Goal: Task Accomplishment & Management: Complete application form

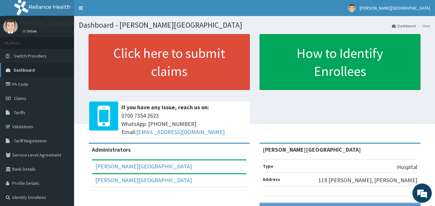
click at [31, 71] on span "Dashboard" at bounding box center [24, 70] width 21 height 6
click at [32, 79] on link "PA Code" at bounding box center [37, 84] width 74 height 14
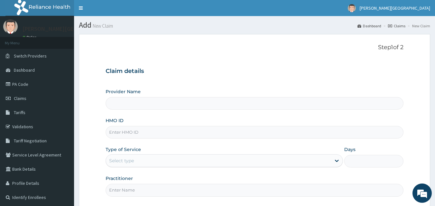
click at [197, 100] on input "Provider Name" at bounding box center [255, 103] width 298 height 13
type input "[PERSON_NAME][GEOGRAPHIC_DATA]"
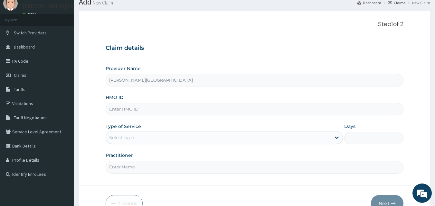
scroll to position [60, 0]
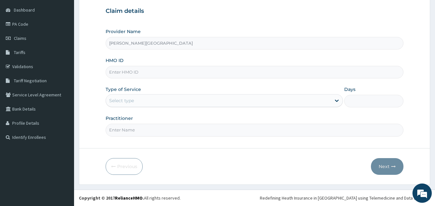
click at [137, 74] on input "HMO ID" at bounding box center [255, 72] width 298 height 13
type input "kwa/10060/a"
click at [141, 102] on div "Select type" at bounding box center [218, 101] width 225 height 10
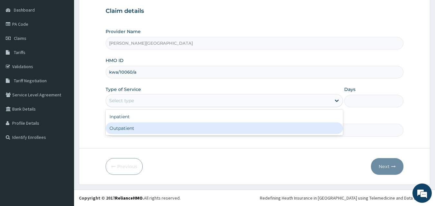
click at [140, 128] on div "Outpatient" at bounding box center [224, 129] width 237 height 12
type input "1"
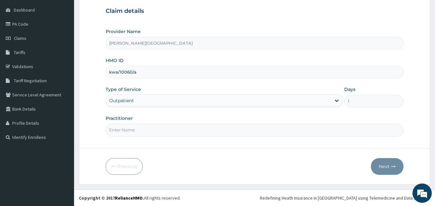
click at [143, 130] on input "Practitioner" at bounding box center [255, 130] width 298 height 13
type input "DR SOOYOLA"
click at [391, 167] on icon "button" at bounding box center [393, 166] width 5 height 5
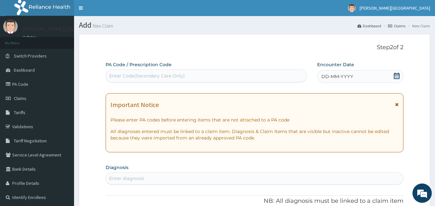
click at [159, 75] on div "Enter Code(Secondary Care Only)" at bounding box center [147, 76] width 76 height 6
paste input "PA/D5B6C0"
type input "PA/D5B6C0"
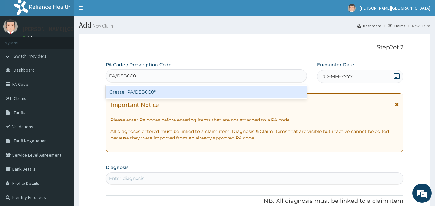
click at [216, 89] on div "Create "PA/D5B6C0"" at bounding box center [206, 92] width 201 height 12
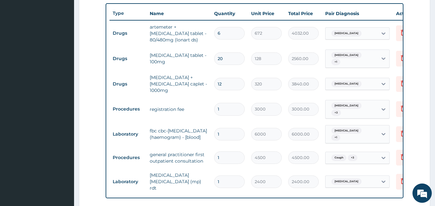
scroll to position [225, 0]
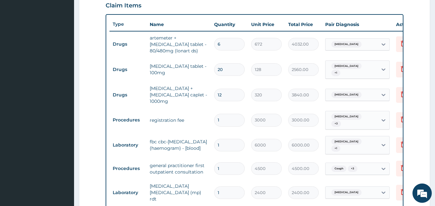
click at [231, 94] on input "12" at bounding box center [229, 95] width 31 height 13
type input "1"
type input "320.00"
type input "14"
type input "4480.00"
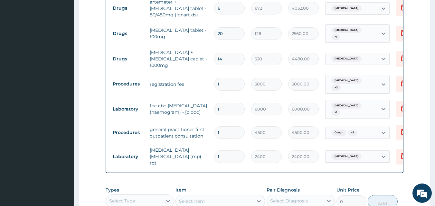
scroll to position [290, 0]
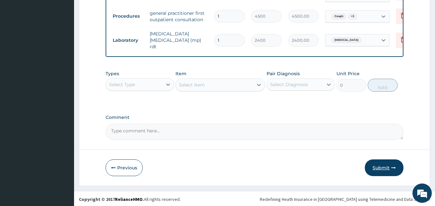
type input "14"
click at [377, 166] on button "Submit" at bounding box center [384, 168] width 39 height 17
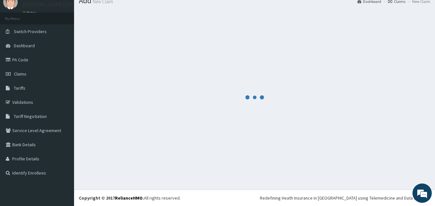
scroll to position [378, 0]
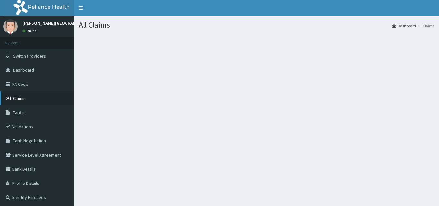
click at [11, 99] on icon at bounding box center [9, 98] width 6 height 5
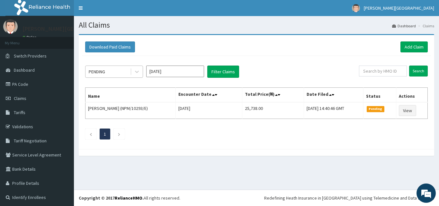
click at [119, 78] on div "PENDING" at bounding box center [114, 72] width 58 height 12
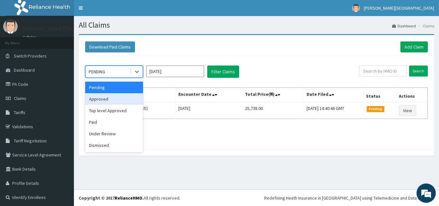
click at [118, 103] on div "Approved" at bounding box center [114, 99] width 58 height 12
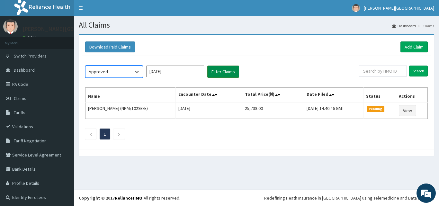
click at [217, 69] on button "Filter Claims" at bounding box center [224, 72] width 32 height 12
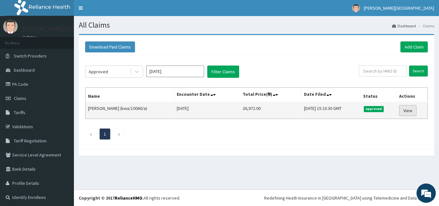
click at [400, 111] on link "View" at bounding box center [408, 110] width 17 height 11
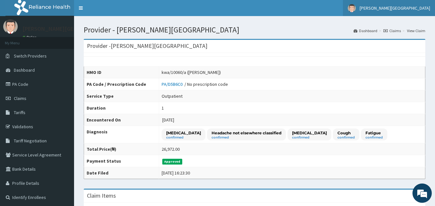
click at [390, 7] on link "[PERSON_NAME][GEOGRAPHIC_DATA]" at bounding box center [389, 8] width 92 height 16
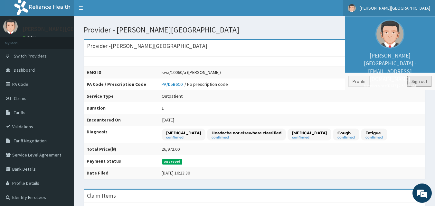
drag, startPoint x: 417, startPoint y: 84, endPoint x: 417, endPoint y: 72, distance: 12.5
click at [417, 83] on link "Sign out" at bounding box center [419, 81] width 24 height 11
